Goal: Task Accomplishment & Management: Manage account settings

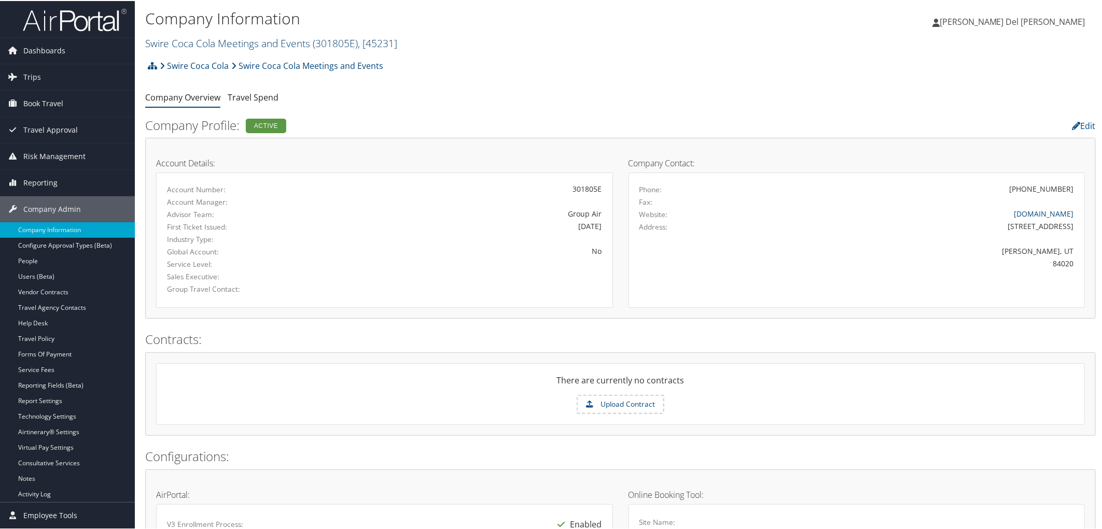
click at [201, 49] on link "Swire Coca Cola Meetings and Events ( 301805E ) , [ 45231 ]" at bounding box center [271, 42] width 252 height 14
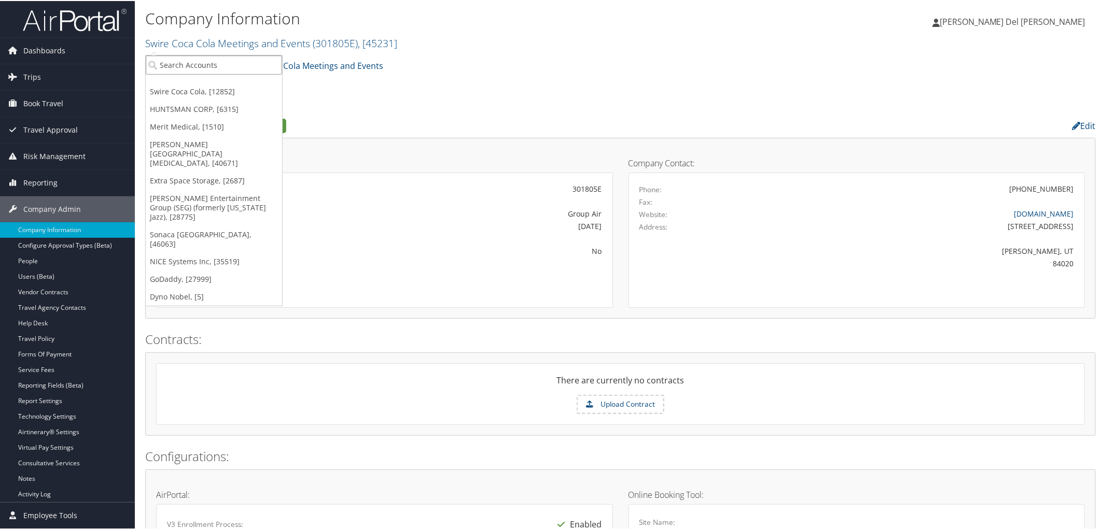
click at [208, 60] on input "search" at bounding box center [214, 63] width 136 height 19
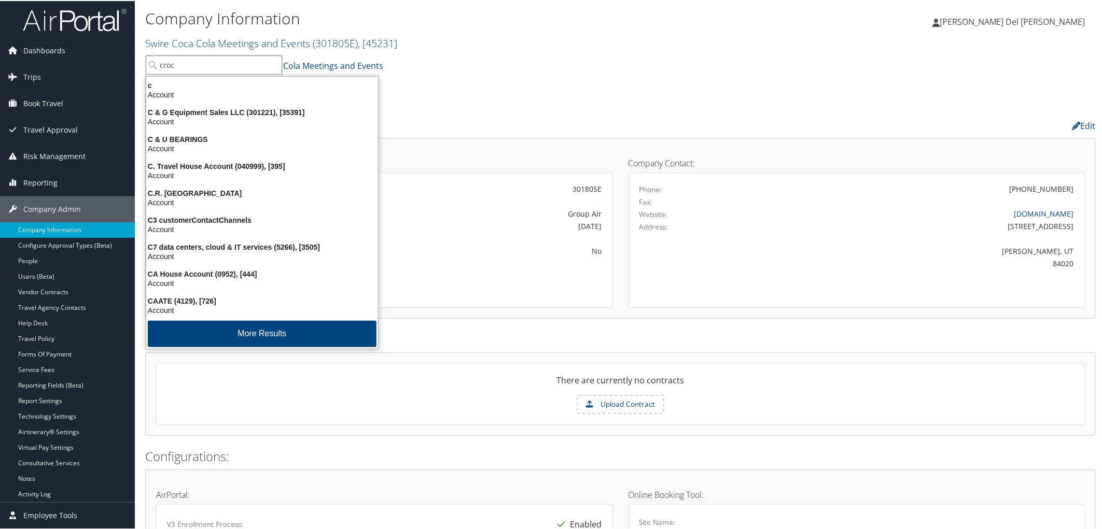
type input "crocs"
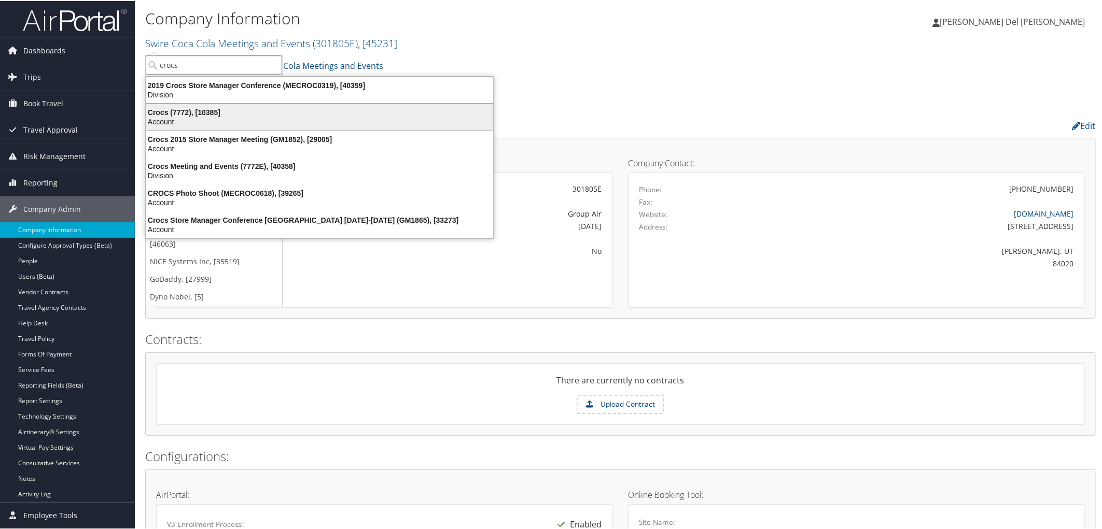
click at [215, 114] on div "Crocs (7772), [10385]" at bounding box center [319, 111] width 359 height 9
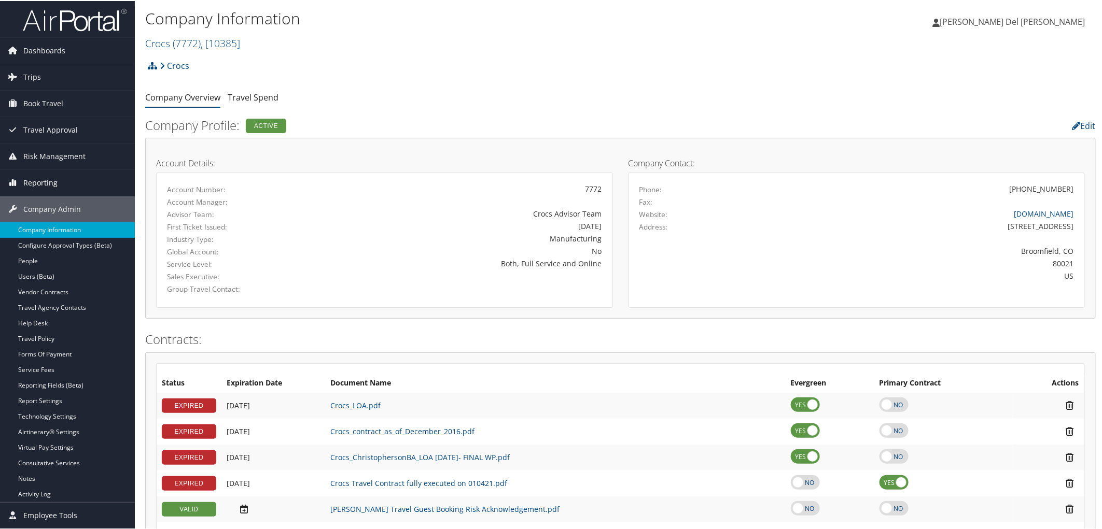
click at [43, 181] on span "Reporting" at bounding box center [40, 182] width 34 height 26
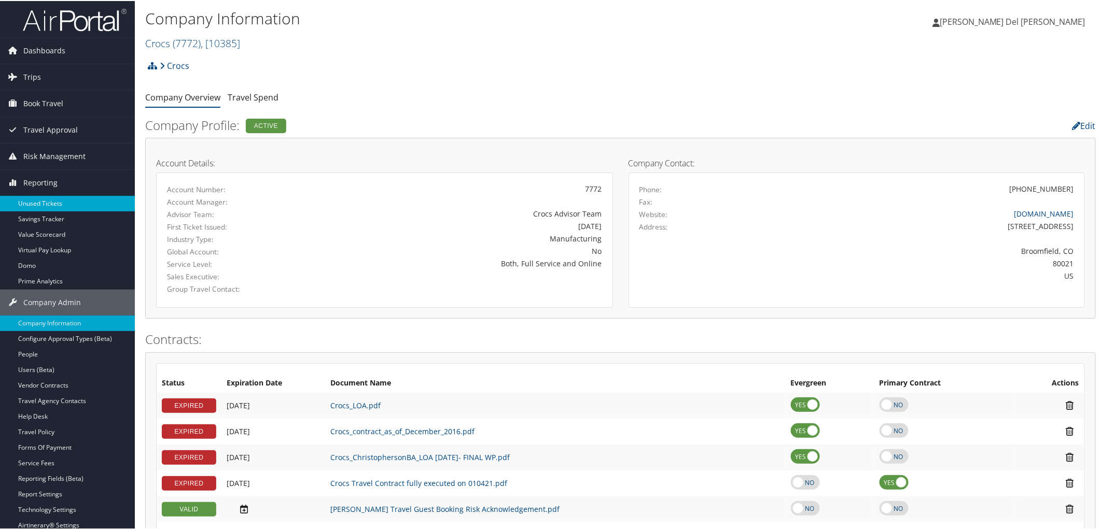
click at [45, 202] on link "Unused Tickets" at bounding box center [67, 203] width 135 height 16
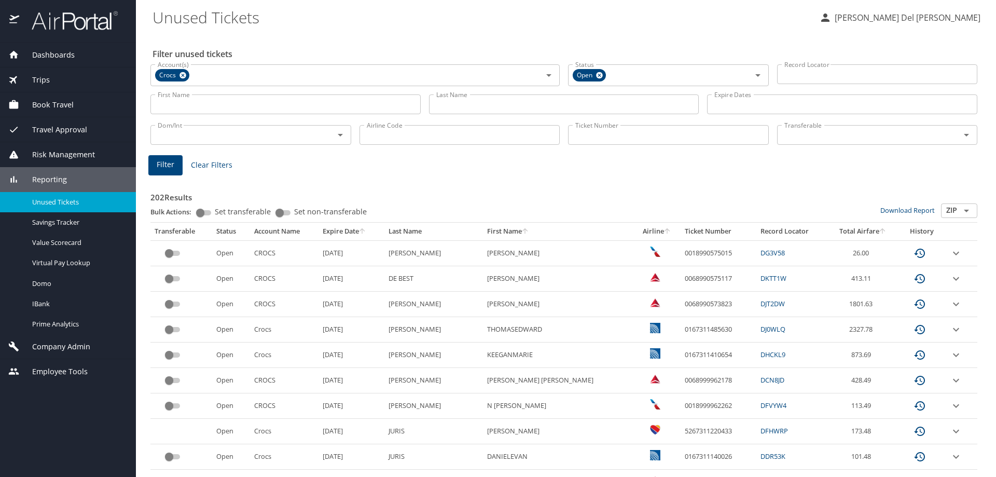
click at [65, 349] on span "Company Admin" at bounding box center [54, 346] width 71 height 11
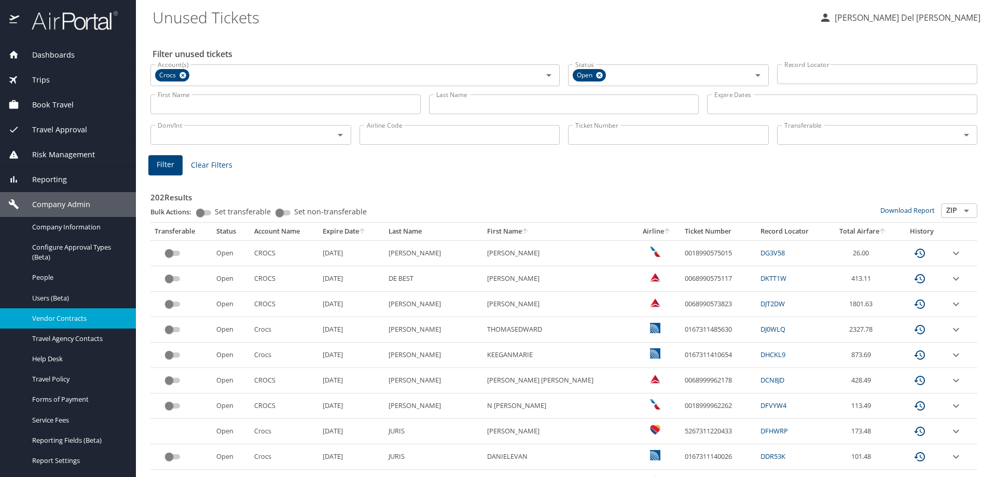
click at [76, 323] on span "Vendor Contracts" at bounding box center [77, 318] width 91 height 10
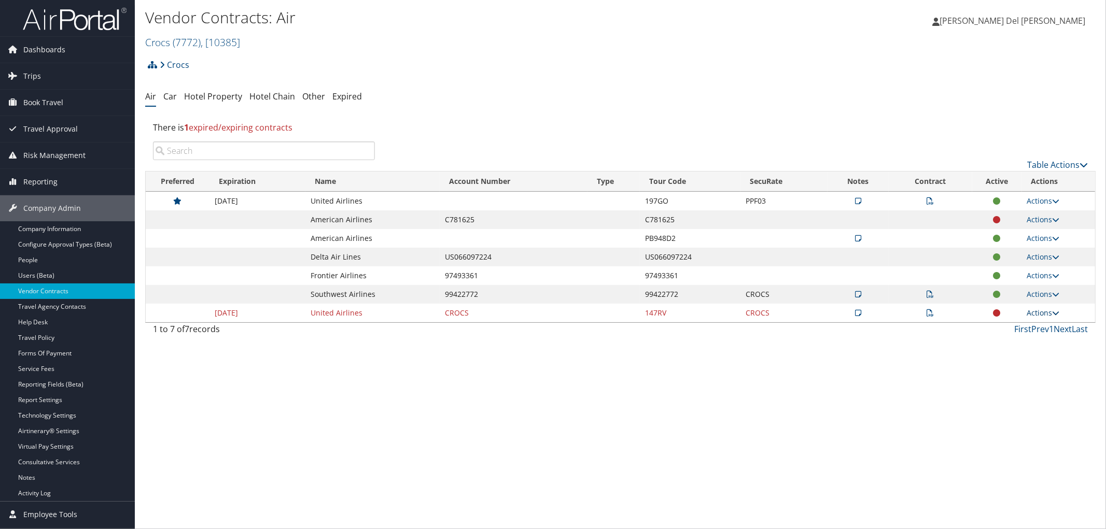
click at [1052, 318] on link "Actions" at bounding box center [1043, 313] width 33 height 10
click at [1022, 381] on link "Edit Contract" at bounding box center [1020, 373] width 69 height 18
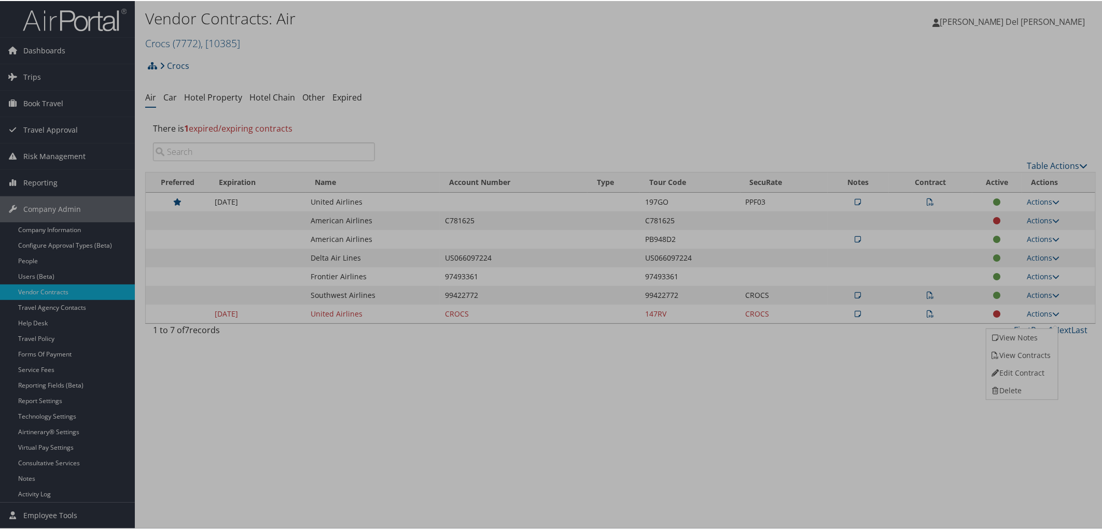
select select "[object Object]"
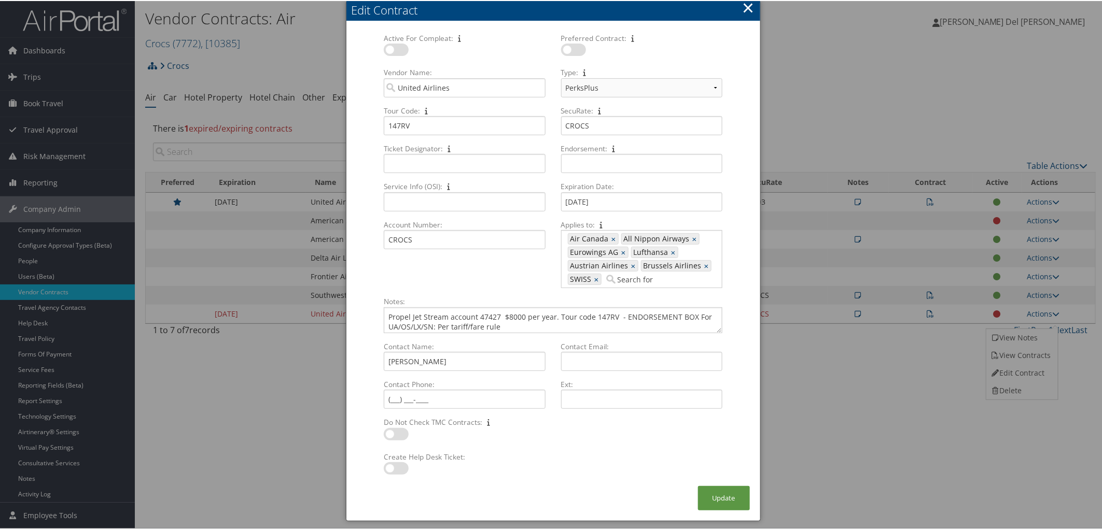
scroll to position [21, 0]
click at [749, 361] on div "Active For Compleat: Multiple values The selected items contain different value…" at bounding box center [553, 254] width 414 height 464
click at [823, 360] on div at bounding box center [553, 264] width 1106 height 529
click at [707, 509] on button "Update" at bounding box center [724, 497] width 52 height 24
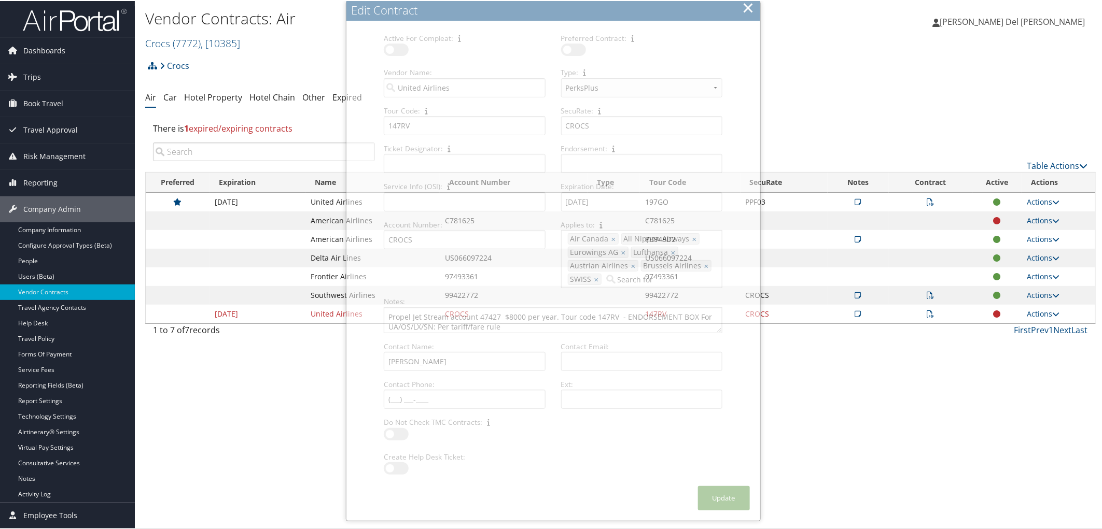
scroll to position [0, 0]
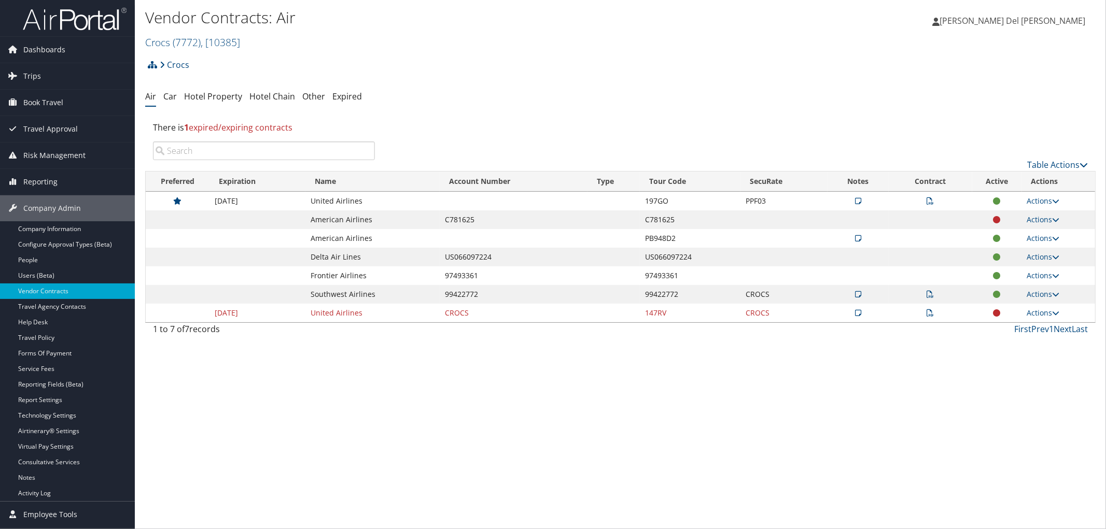
click at [1049, 323] on td "Actions View Notes View Contracts Edit Contract Delete" at bounding box center [1058, 313] width 73 height 19
click at [1034, 318] on link "Actions" at bounding box center [1043, 313] width 33 height 10
click at [1000, 394] on icon at bounding box center [994, 389] width 9 height 7
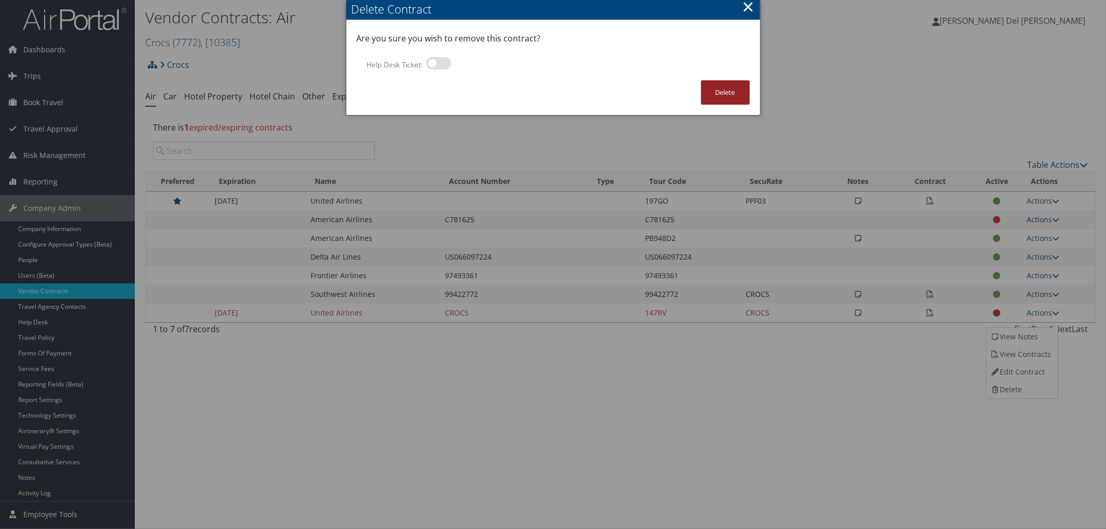
click at [717, 102] on button "Delete" at bounding box center [725, 92] width 49 height 24
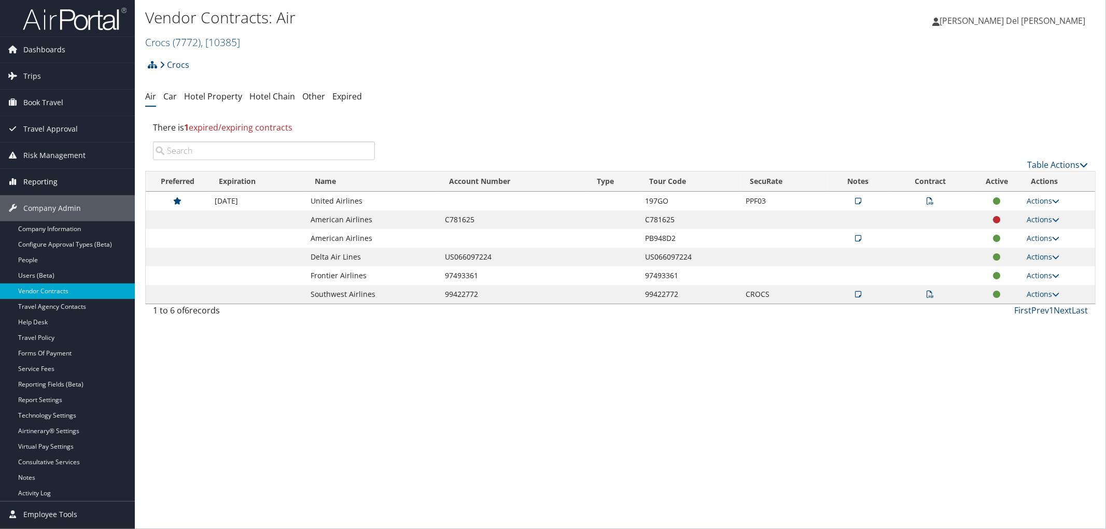
click at [42, 179] on span "Reporting" at bounding box center [40, 182] width 34 height 26
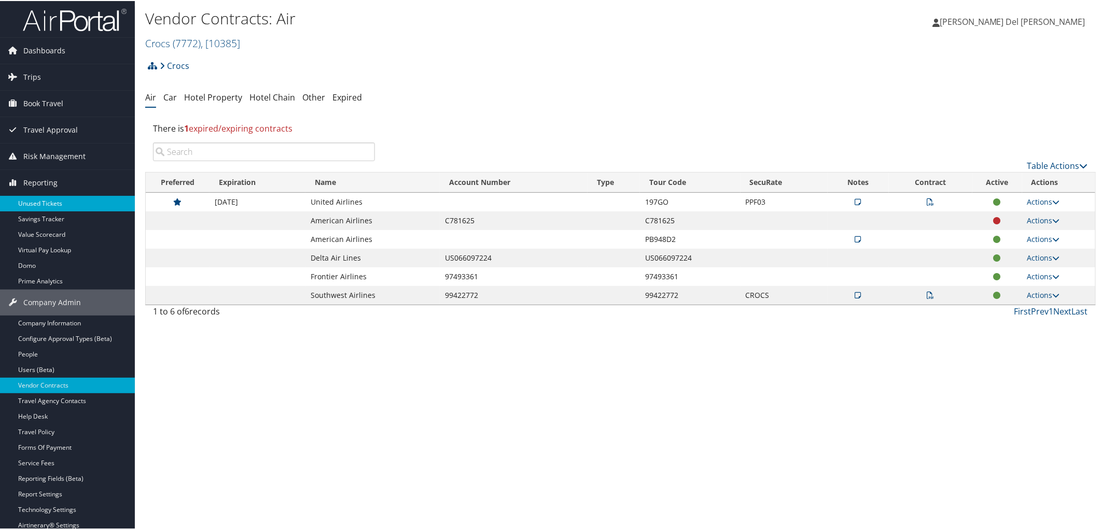
click at [39, 197] on link "Unused Tickets" at bounding box center [67, 203] width 135 height 16
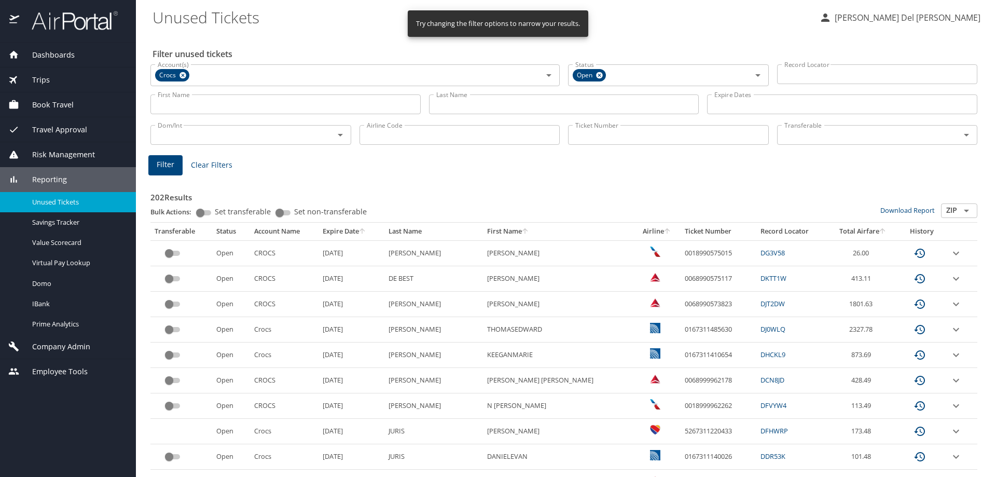
click at [459, 103] on input "Last Name" at bounding box center [564, 104] width 270 height 20
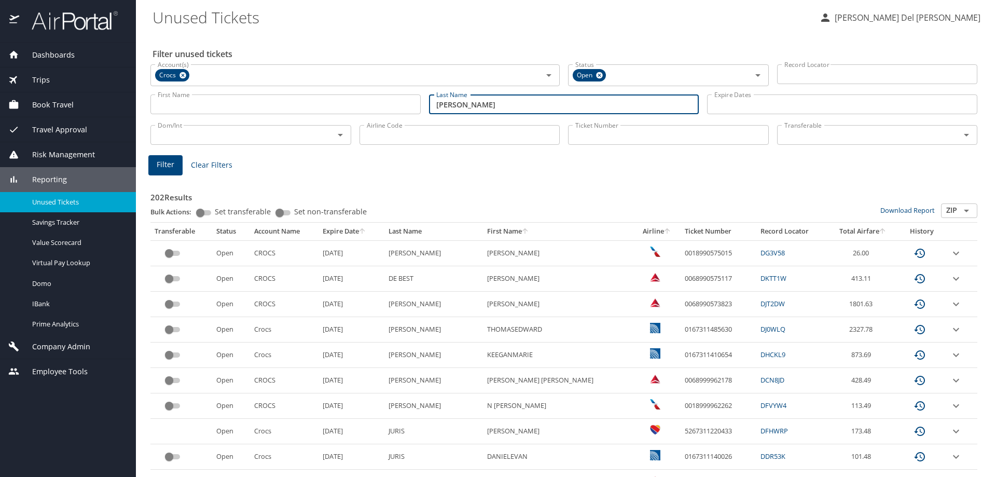
type input "[PERSON_NAME]"
click at [162, 171] on span "Filter" at bounding box center [166, 164] width 18 height 13
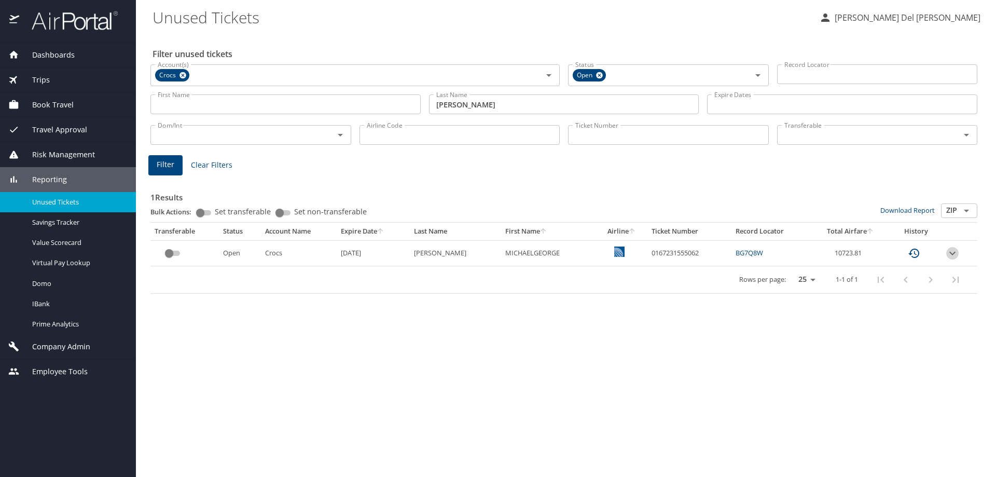
click at [948, 259] on icon "expand row" at bounding box center [952, 253] width 12 height 12
